Goal: Transaction & Acquisition: Purchase product/service

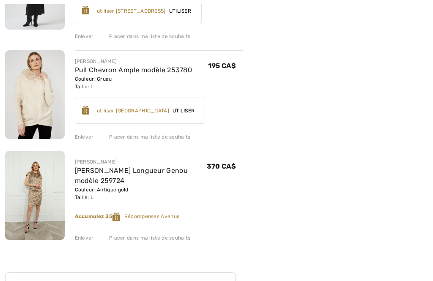
scroll to position [1134, 0]
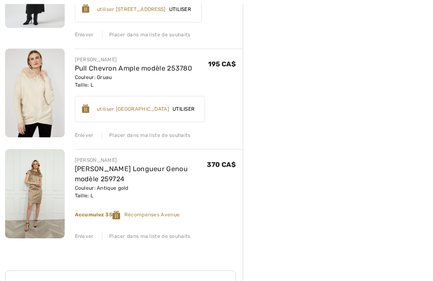
click at [159, 236] on div "Placer dans ma liste de souhaits" at bounding box center [146, 237] width 89 height 8
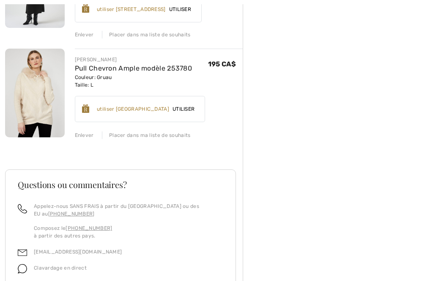
click at [168, 134] on div "Placer dans ma liste de souhaits" at bounding box center [146, 136] width 89 height 8
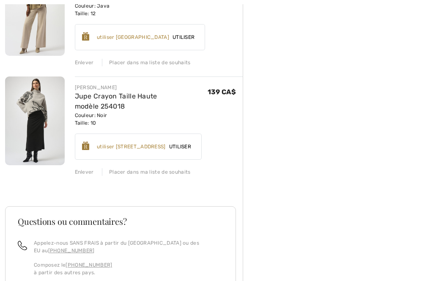
scroll to position [997, 0]
click at [158, 168] on div "Placer dans ma liste de souhaits" at bounding box center [146, 172] width 89 height 8
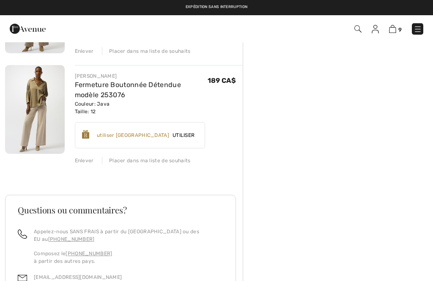
scroll to position [891, 0]
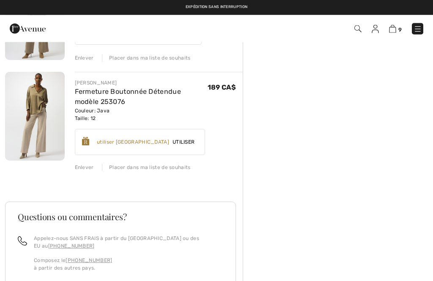
click at [171, 166] on div "Placer dans ma liste de souhaits" at bounding box center [146, 168] width 89 height 8
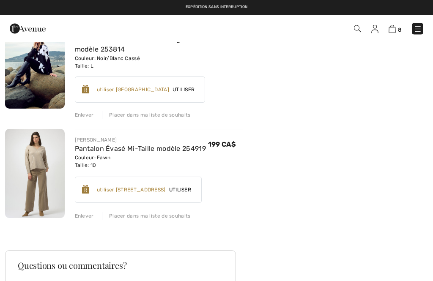
click at [177, 212] on div "Enlever Placer dans ma liste de souhaits" at bounding box center [159, 215] width 168 height 9
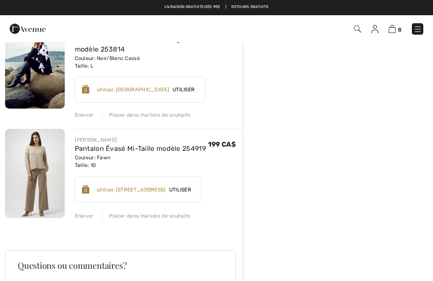
click at [170, 218] on div "Placer dans ma liste de souhaits" at bounding box center [146, 216] width 89 height 8
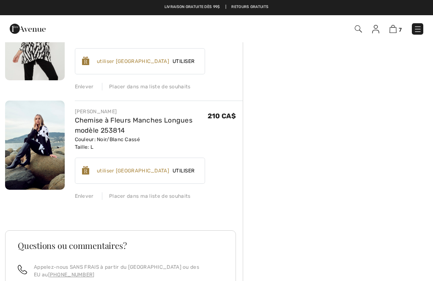
scroll to position [652, 0]
click at [171, 193] on div "Enlever Placer dans ma liste de souhaits" at bounding box center [159, 195] width 168 height 9
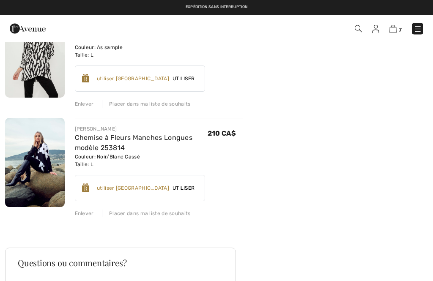
scroll to position [621, 0]
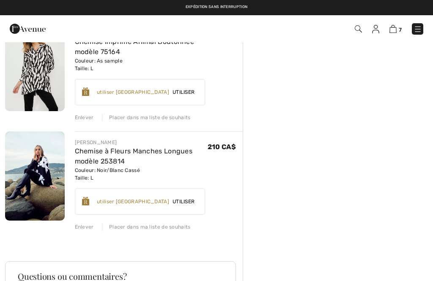
click at [154, 230] on div "Placer dans ma liste de souhaits" at bounding box center [146, 227] width 89 height 8
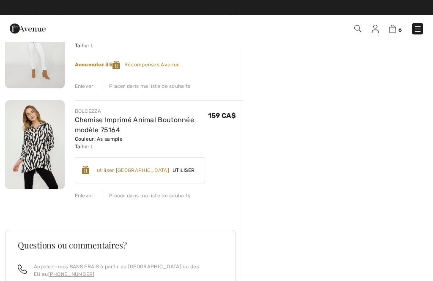
scroll to position [543, 0]
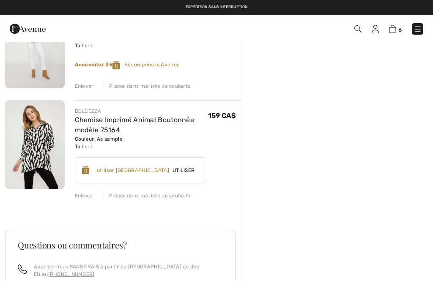
click at [168, 198] on div "Placer dans ma liste de souhaits" at bounding box center [146, 196] width 89 height 8
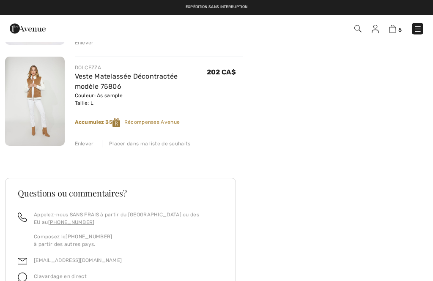
scroll to position [482, 0]
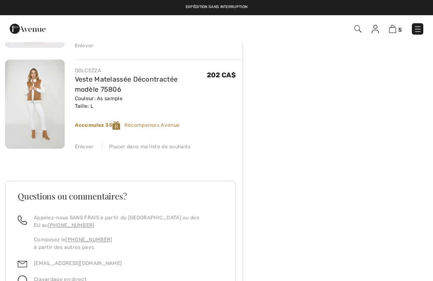
click at [160, 149] on div "Placer dans ma liste de souhaits" at bounding box center [146, 147] width 89 height 8
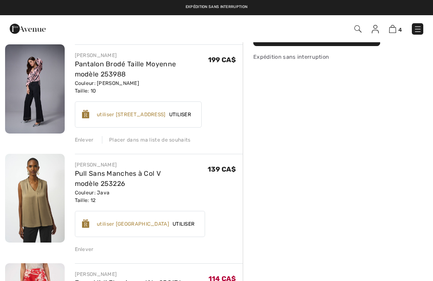
scroll to position [176, 0]
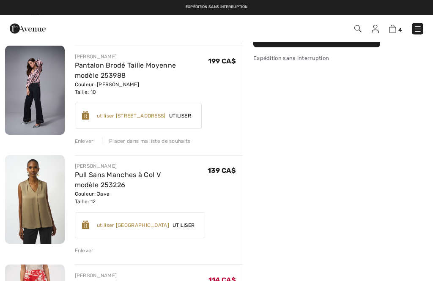
click at [165, 141] on div "Placer dans ma liste de souhaits" at bounding box center [146, 142] width 89 height 8
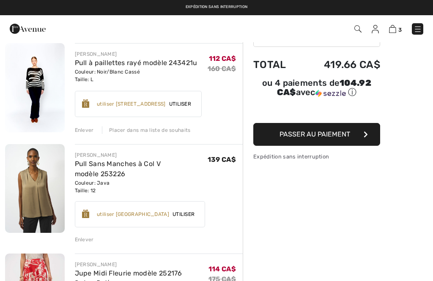
scroll to position [0, 0]
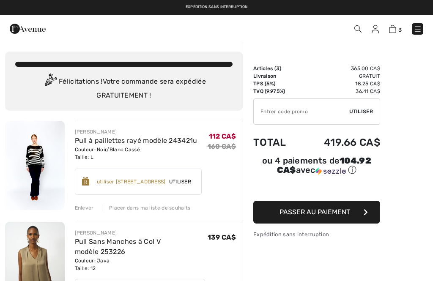
click at [376, 32] on img at bounding box center [375, 29] width 7 height 8
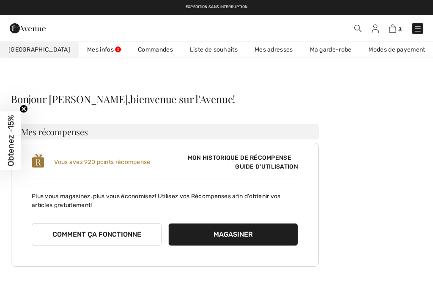
click at [196, 48] on link "Liste de souhaits" at bounding box center [214, 50] width 65 height 16
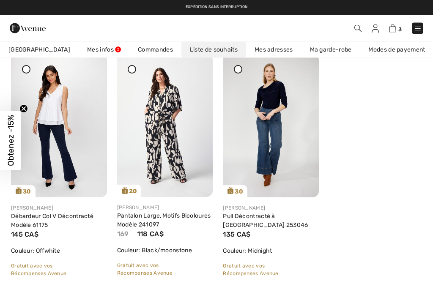
scroll to position [2762, 0]
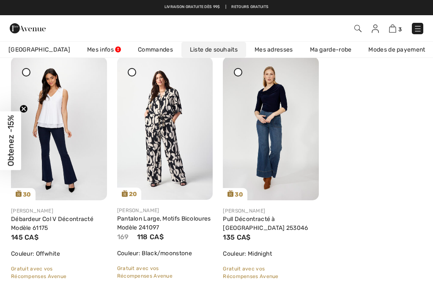
click at [203, 74] on img at bounding box center [165, 128] width 96 height 143
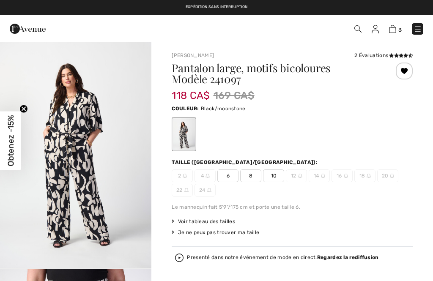
checkbox input "true"
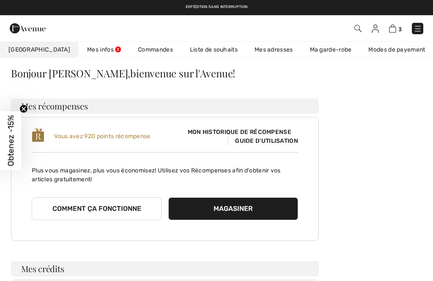
scroll to position [26, 0]
click at [375, 30] on img at bounding box center [375, 29] width 7 height 8
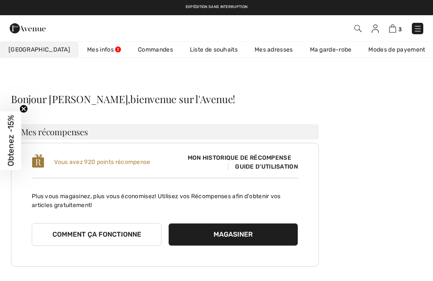
click at [136, 50] on link "Commandes" at bounding box center [155, 50] width 52 height 16
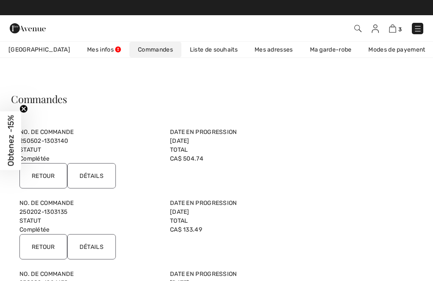
click at [194, 51] on link "Liste de souhaits" at bounding box center [214, 50] width 65 height 16
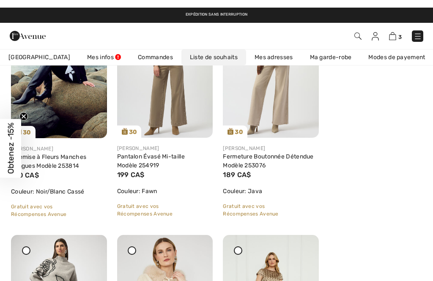
scroll to position [381, 0]
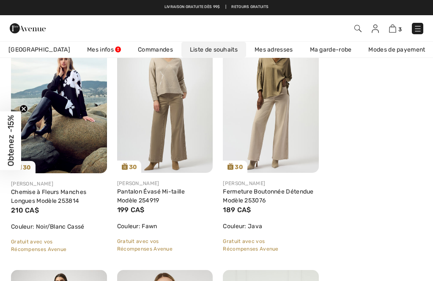
click at [394, 31] on img at bounding box center [392, 29] width 7 height 8
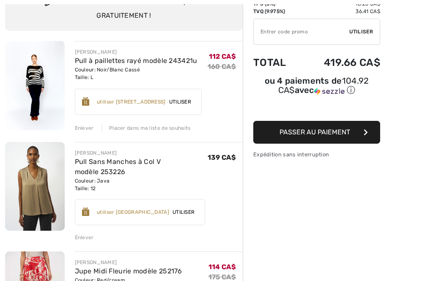
click at [88, 236] on div "Enlever" at bounding box center [84, 238] width 19 height 8
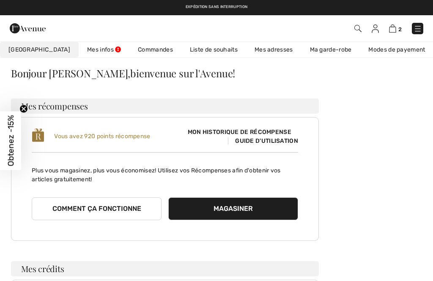
scroll to position [26, 0]
click at [193, 48] on link "Liste de souhaits" at bounding box center [214, 50] width 65 height 16
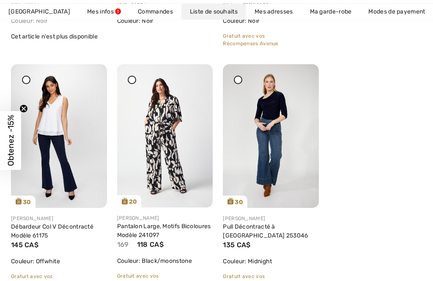
scroll to position [2754, 0]
click at [200, 76] on div at bounding box center [196, 70] width 12 height 12
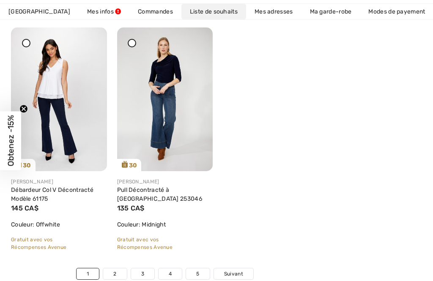
scroll to position [2816, 0]
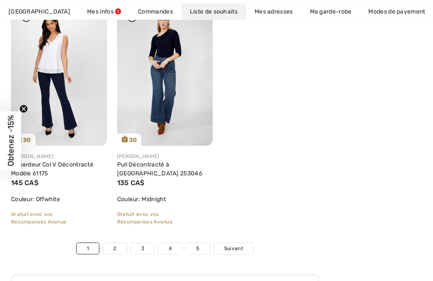
click at [118, 250] on link "2" at bounding box center [114, 248] width 23 height 11
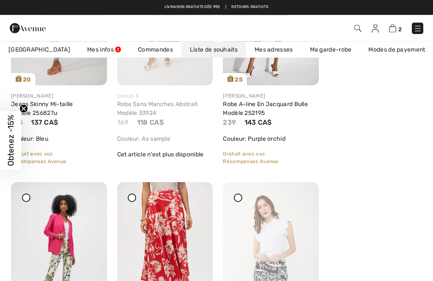
scroll to position [2642, 0]
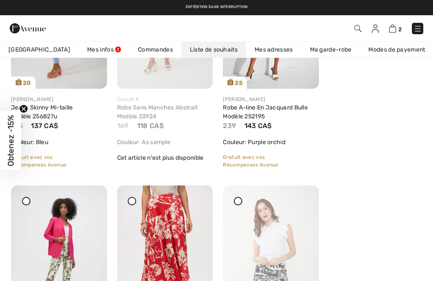
click at [397, 30] on img at bounding box center [392, 29] width 7 height 8
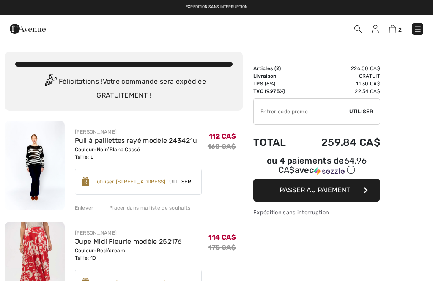
checkbox input "true"
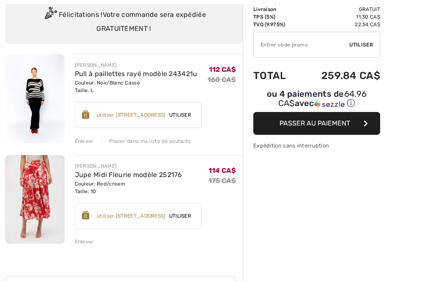
scroll to position [68, 0]
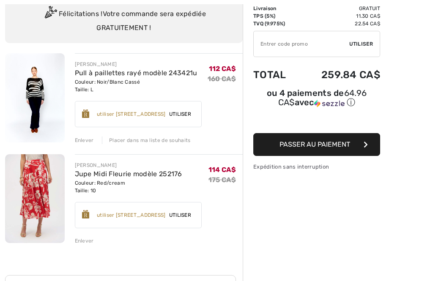
click at [88, 244] on div "Enlever" at bounding box center [84, 241] width 19 height 8
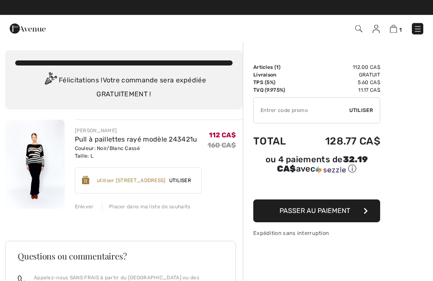
scroll to position [0, 0]
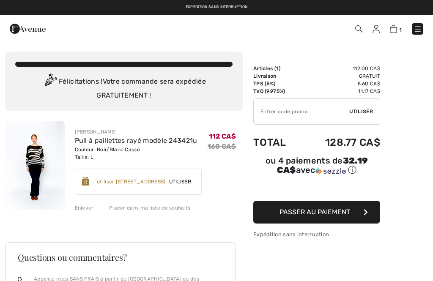
click at [45, 163] on img at bounding box center [35, 165] width 60 height 89
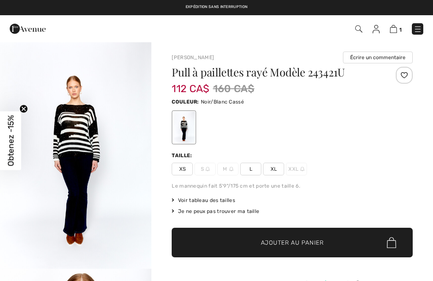
checkbox input "true"
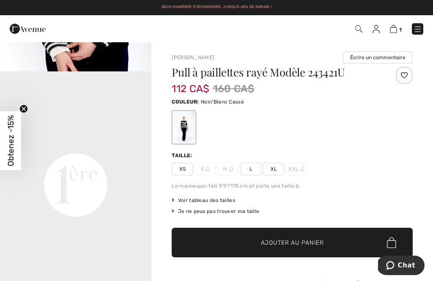
click at [375, 33] on img at bounding box center [376, 29] width 7 height 8
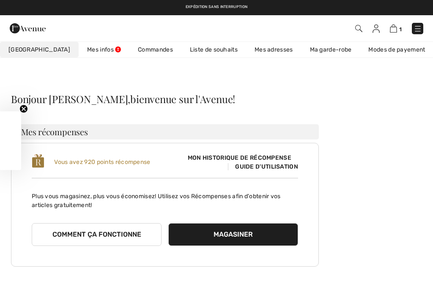
checkbox input "true"
click at [197, 48] on link "Liste de souhaits" at bounding box center [214, 50] width 65 height 16
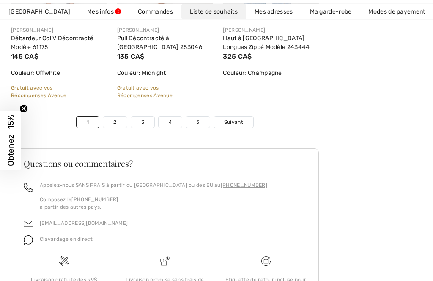
scroll to position [2976, 0]
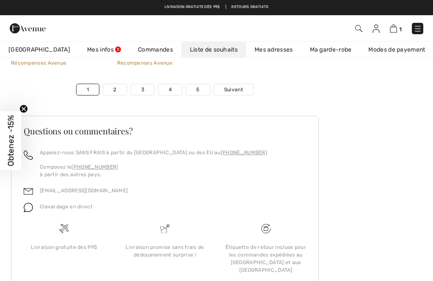
click at [205, 89] on link "5" at bounding box center [197, 89] width 23 height 11
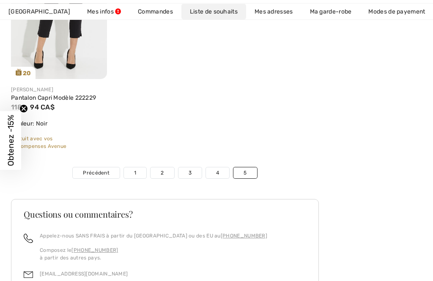
scroll to position [2207, 0]
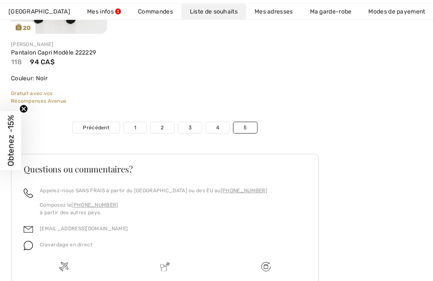
click at [215, 125] on link "4" at bounding box center [217, 127] width 23 height 11
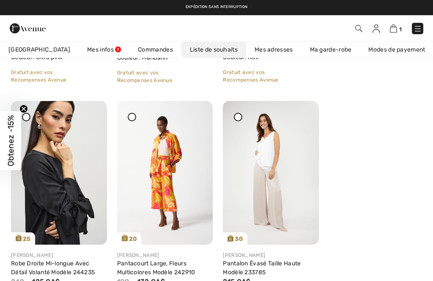
scroll to position [1025, 0]
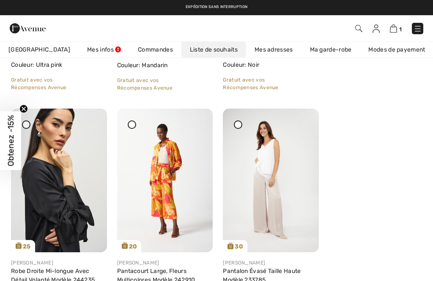
click at [200, 121] on div at bounding box center [196, 115] width 12 height 12
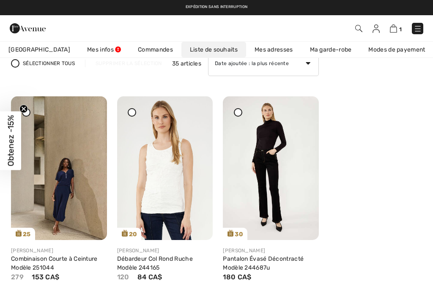
scroll to position [71, 0]
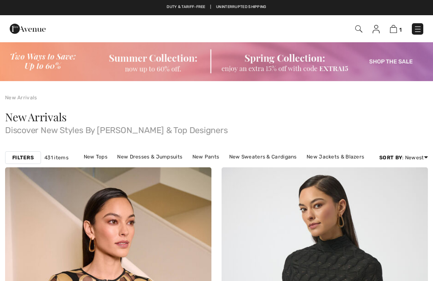
checkbox input "true"
click at [0, 0] on div "POPUP Form" at bounding box center [0, 0] width 0 height 0
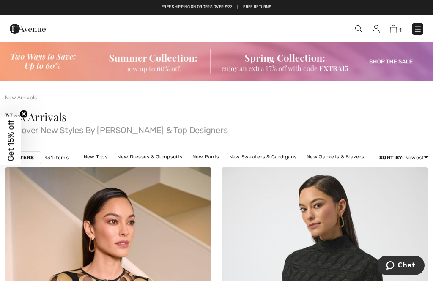
click at [419, 32] on img at bounding box center [418, 29] width 8 height 8
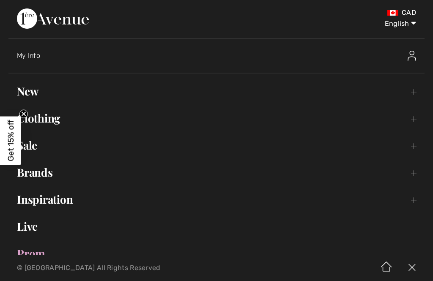
click at [416, 25] on select "English Français" at bounding box center [394, 21] width 44 height 25
select select "/fr/nouveau/"
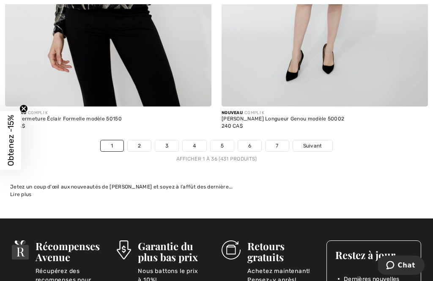
scroll to position [6419, 0]
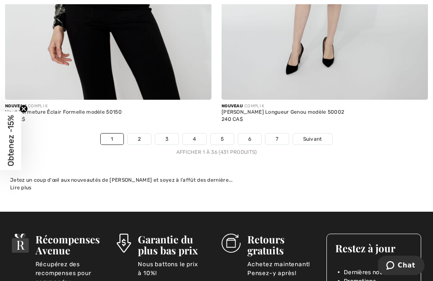
click at [317, 137] on span "Suivant" at bounding box center [312, 139] width 19 height 8
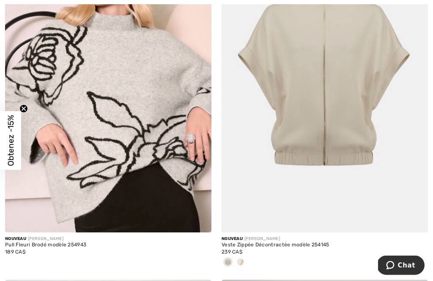
scroll to position [1274, 0]
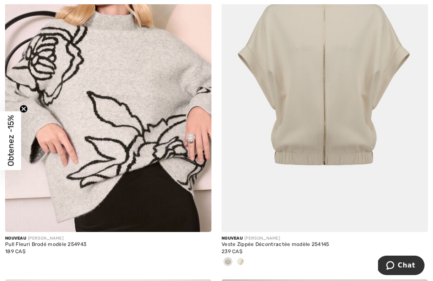
click at [150, 137] on img at bounding box center [108, 78] width 207 height 310
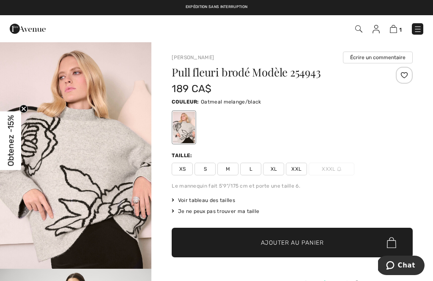
click at [252, 174] on span "L" at bounding box center [250, 169] width 21 height 13
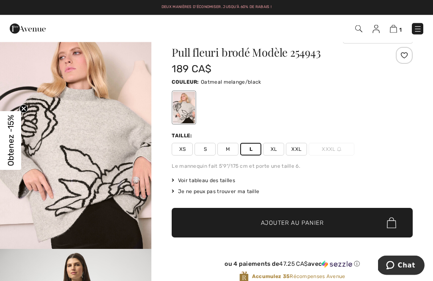
scroll to position [20, 0]
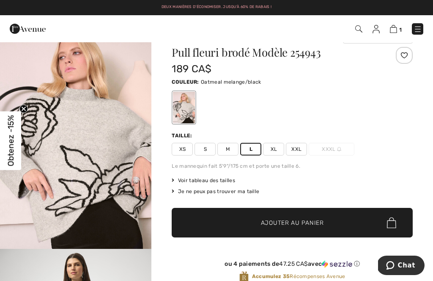
click at [297, 223] on span "Ajouter au panier" at bounding box center [292, 223] width 63 height 9
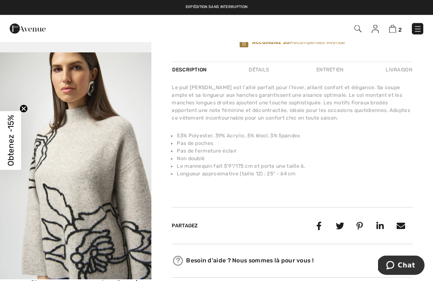
scroll to position [243, 0]
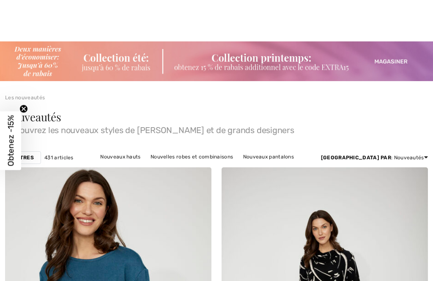
checkbox input "true"
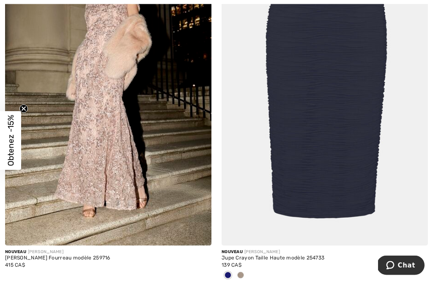
scroll to position [4516, 0]
click at [246, 273] on div at bounding box center [240, 276] width 13 height 14
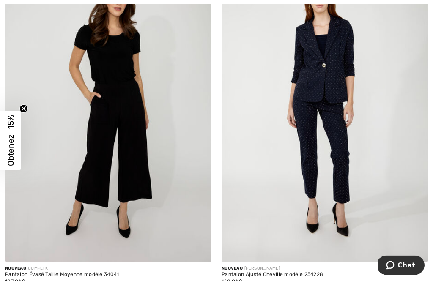
scroll to position [4856, 0]
click at [128, 149] on img at bounding box center [108, 108] width 207 height 310
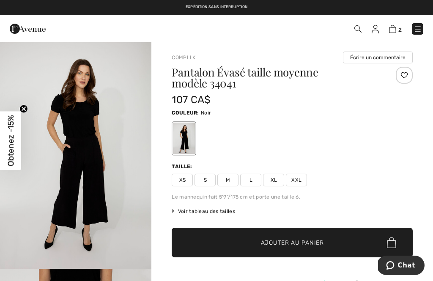
click at [229, 180] on span "M" at bounding box center [228, 180] width 21 height 13
click at [302, 245] on span "Ajouter au panier" at bounding box center [292, 243] width 63 height 9
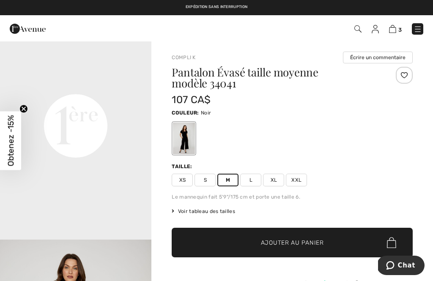
scroll to position [483, 0]
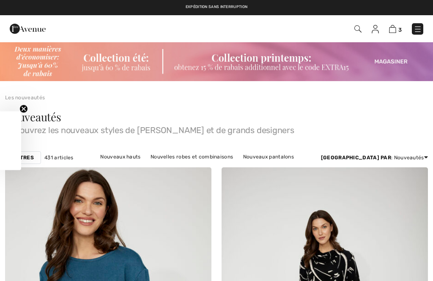
checkbox input "true"
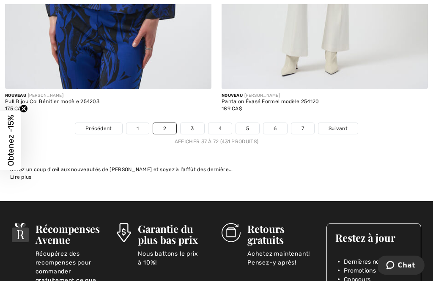
scroll to position [6438, 0]
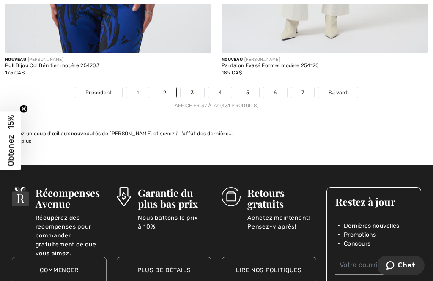
click at [344, 89] on span "Suivant" at bounding box center [338, 93] width 19 height 8
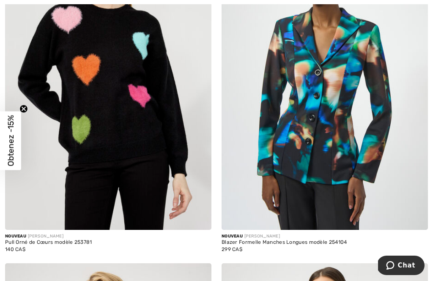
click at [142, 157] on img at bounding box center [108, 75] width 207 height 310
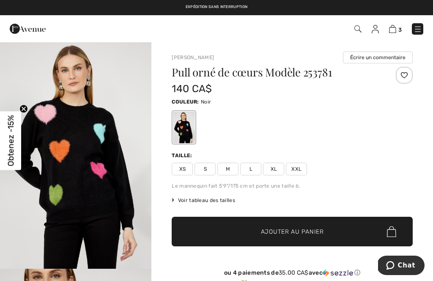
click at [255, 171] on span "L" at bounding box center [250, 169] width 21 height 13
click at [294, 230] on span "Ajouter au panier" at bounding box center [292, 232] width 63 height 9
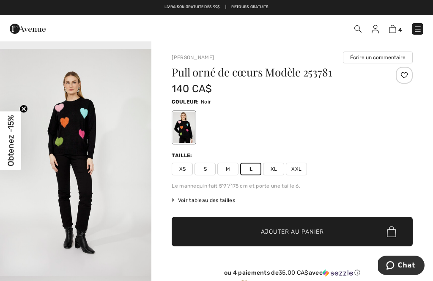
scroll to position [721, 0]
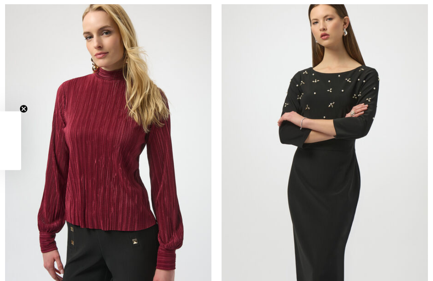
checkbox input "true"
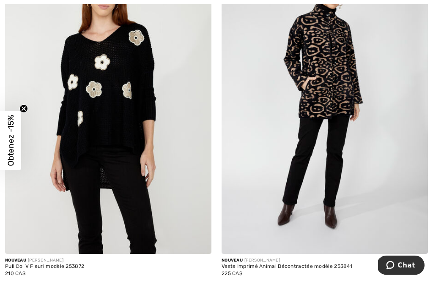
scroll to position [909, 0]
click at [138, 173] on img at bounding box center [108, 99] width 207 height 310
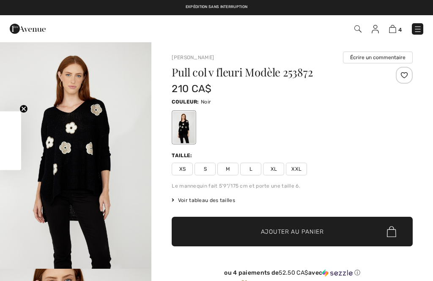
checkbox input "true"
click at [252, 171] on span "L" at bounding box center [250, 169] width 21 height 13
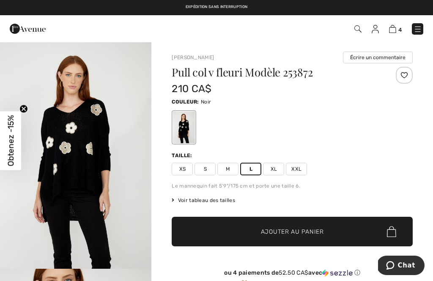
click at [292, 229] on span "Ajouter au panier" at bounding box center [292, 232] width 63 height 9
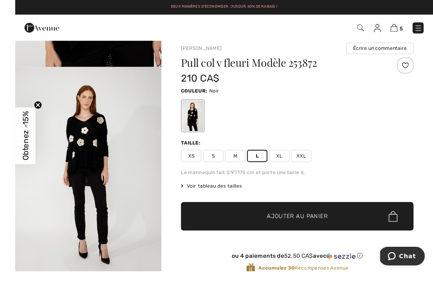
scroll to position [24, 0]
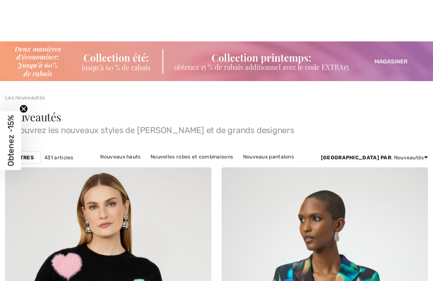
scroll to position [909, 0]
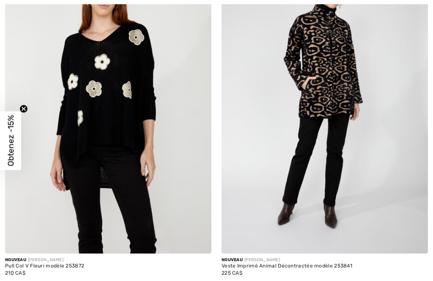
checkbox input "true"
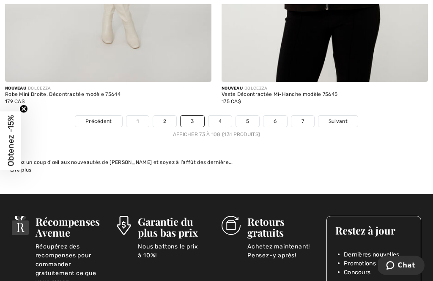
scroll to position [6381, 0]
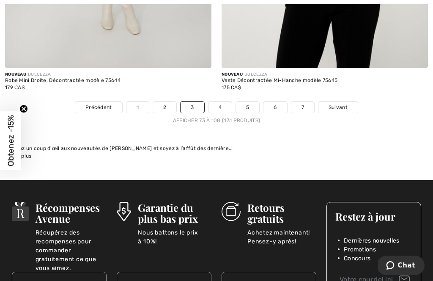
click at [335, 104] on span "Suivant" at bounding box center [338, 108] width 19 height 8
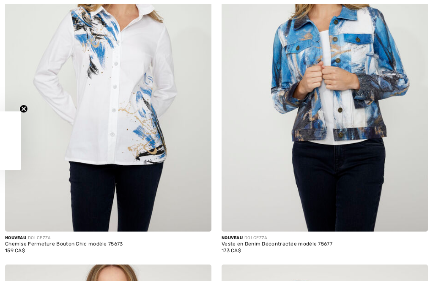
checkbox input "true"
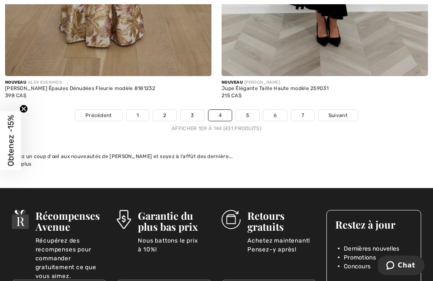
scroll to position [6445, 0]
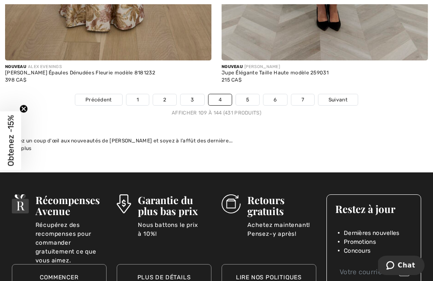
click at [342, 96] on span "Suivant" at bounding box center [338, 100] width 19 height 8
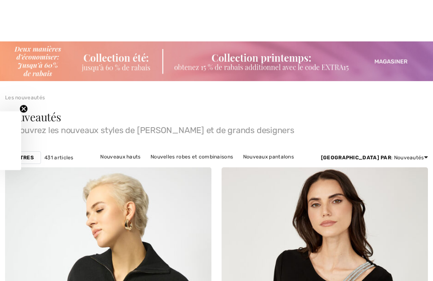
checkbox input "true"
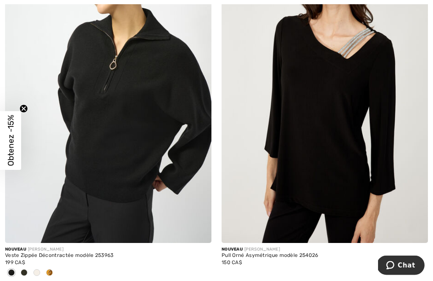
scroll to position [234, 0]
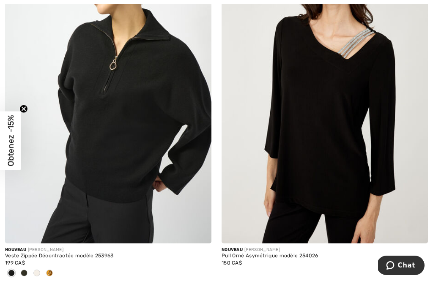
click at [54, 274] on div at bounding box center [49, 274] width 13 height 14
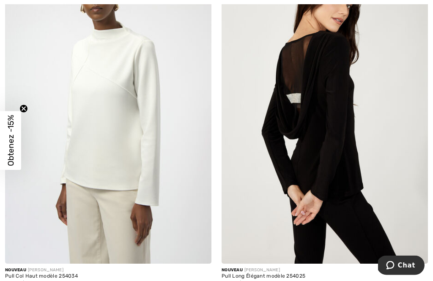
scroll to position [1637, 0]
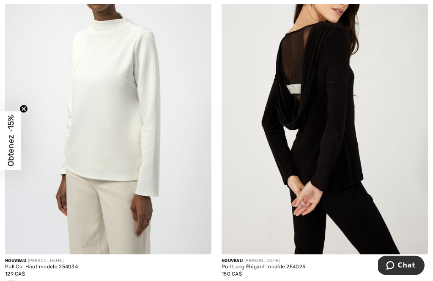
click at [24, 281] on span at bounding box center [24, 284] width 7 height 7
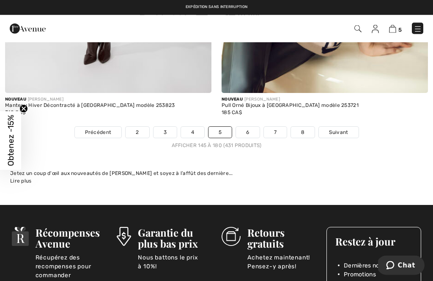
scroll to position [6495, 0]
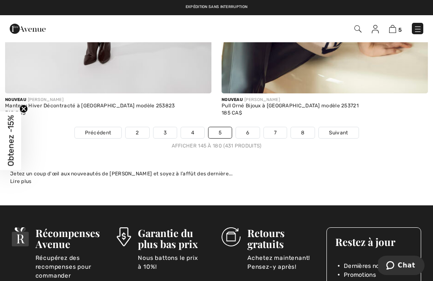
click at [341, 129] on span "Suivant" at bounding box center [338, 133] width 19 height 8
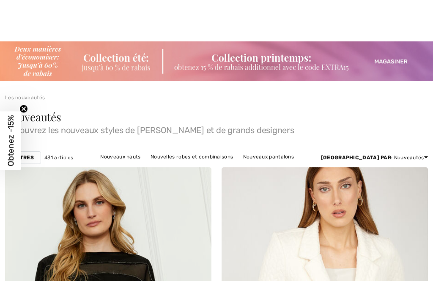
checkbox input "true"
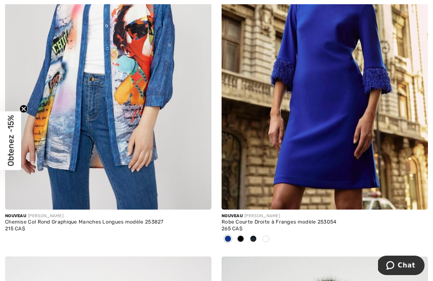
scroll to position [614, 0]
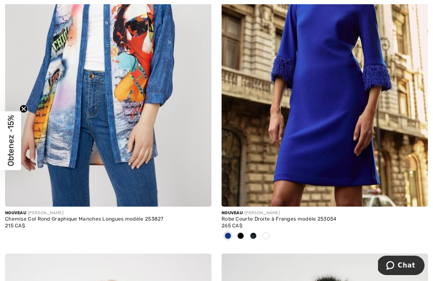
click at [243, 237] on span at bounding box center [240, 236] width 7 height 7
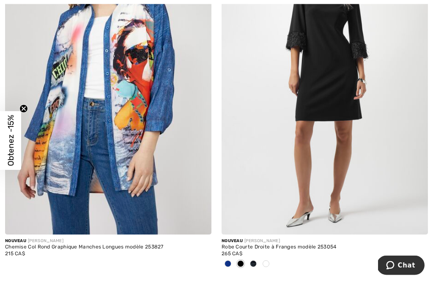
scroll to position [586, 0]
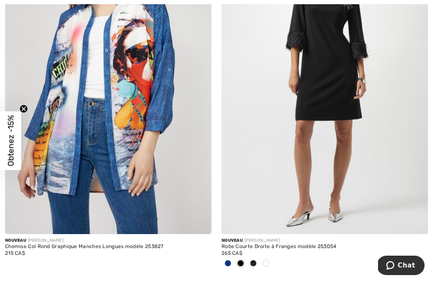
click at [254, 265] on span at bounding box center [253, 263] width 7 height 7
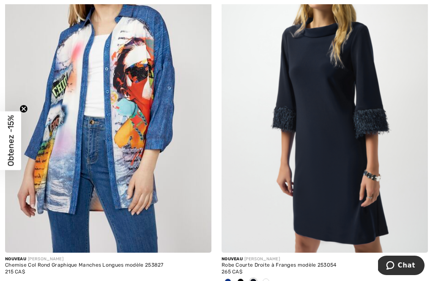
scroll to position [567, 0]
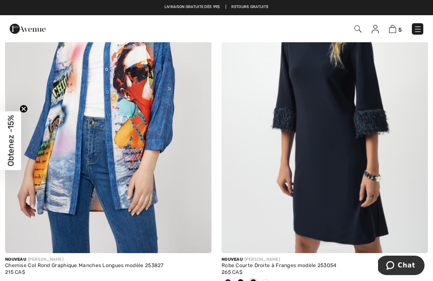
click at [270, 281] on div at bounding box center [266, 283] width 13 height 14
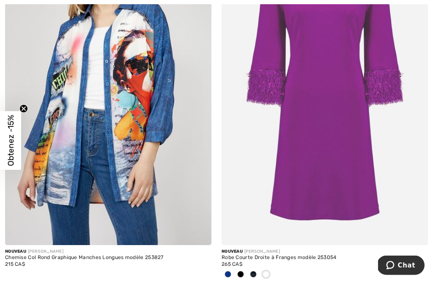
scroll to position [575, 0]
click at [256, 278] on div at bounding box center [253, 275] width 13 height 14
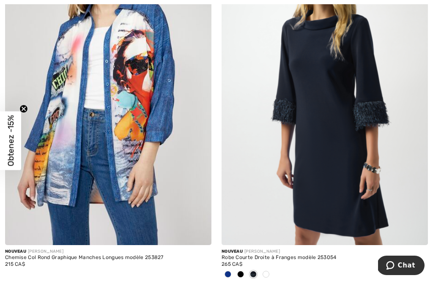
click at [341, 184] on img at bounding box center [325, 91] width 207 height 310
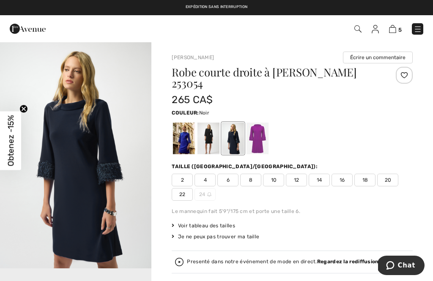
click at [212, 147] on div at bounding box center [209, 139] width 22 height 32
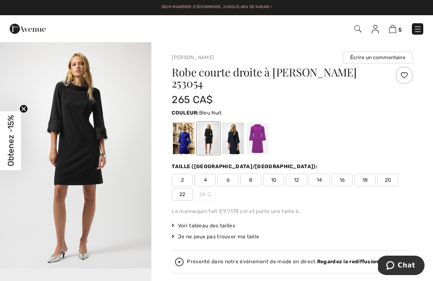
click at [234, 142] on div at bounding box center [233, 139] width 22 height 32
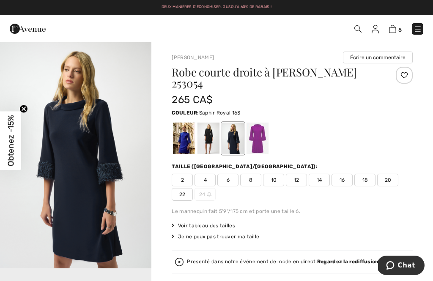
click at [184, 139] on div at bounding box center [184, 139] width 22 height 32
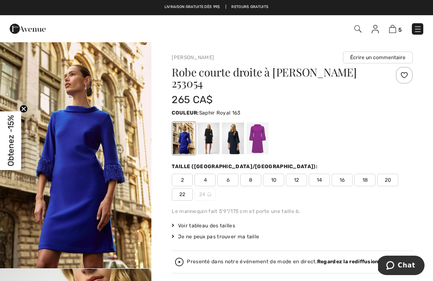
click at [208, 137] on div at bounding box center [209, 139] width 22 height 32
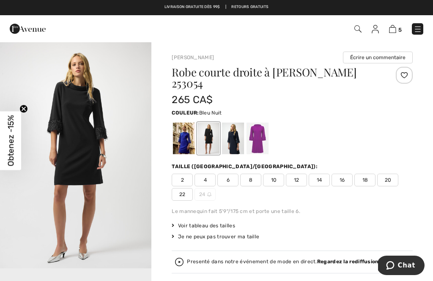
click at [232, 138] on div at bounding box center [233, 139] width 22 height 32
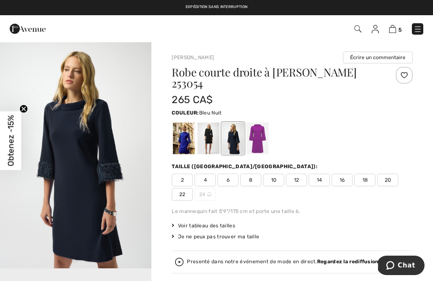
click at [205, 141] on div at bounding box center [209, 139] width 22 height 32
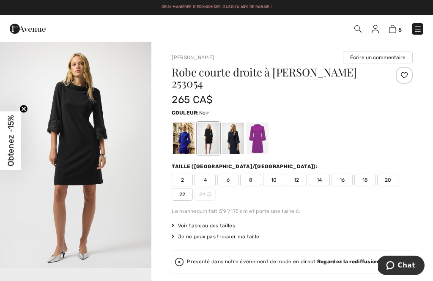
click at [300, 181] on span "12" at bounding box center [296, 180] width 21 height 13
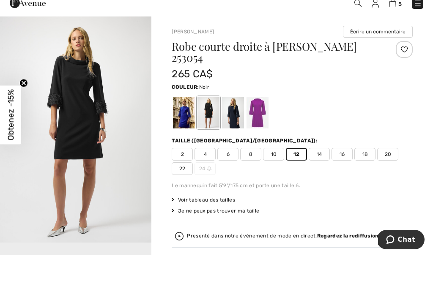
scroll to position [56, 0]
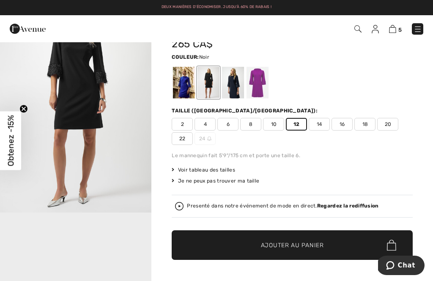
click at [292, 250] on span "Ajouter au panier" at bounding box center [292, 245] width 63 height 9
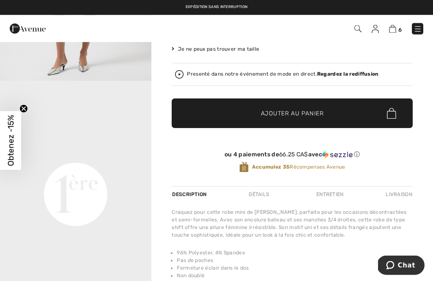
scroll to position [163, 0]
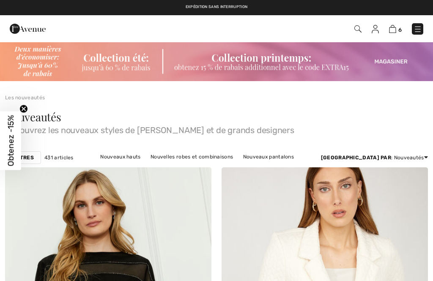
checkbox input "true"
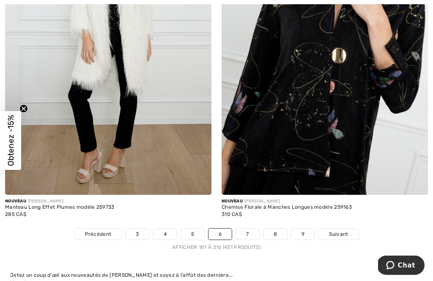
scroll to position [6395, 0]
